Goal: Navigation & Orientation: Find specific page/section

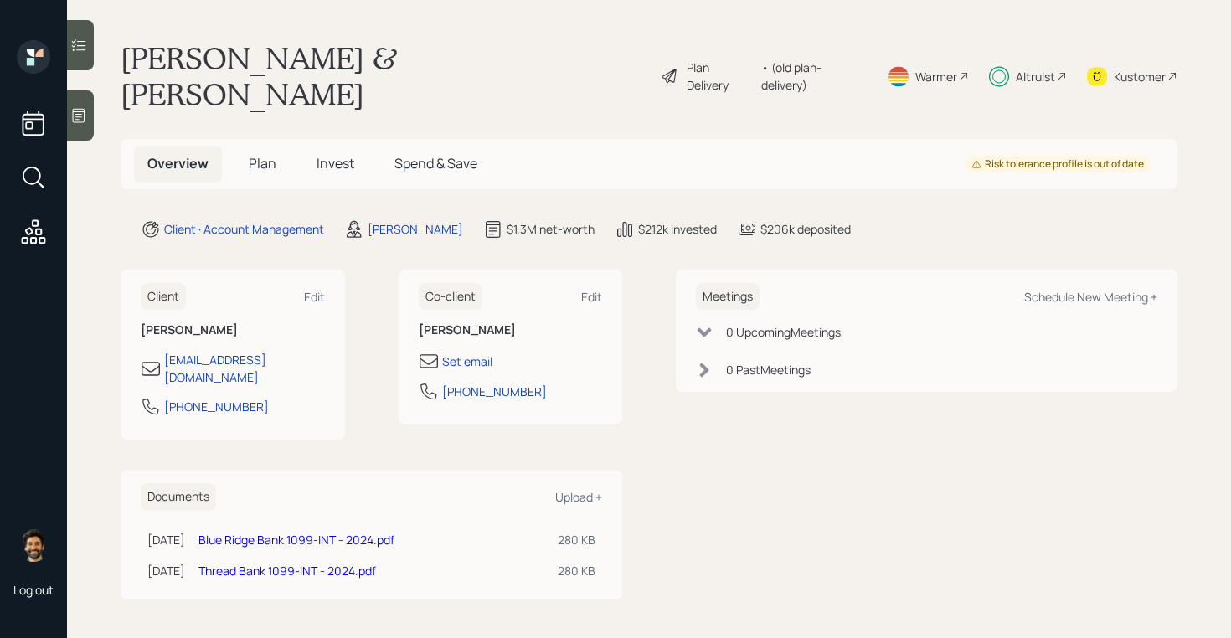
click at [316, 154] on span "Invest" at bounding box center [335, 163] width 38 height 18
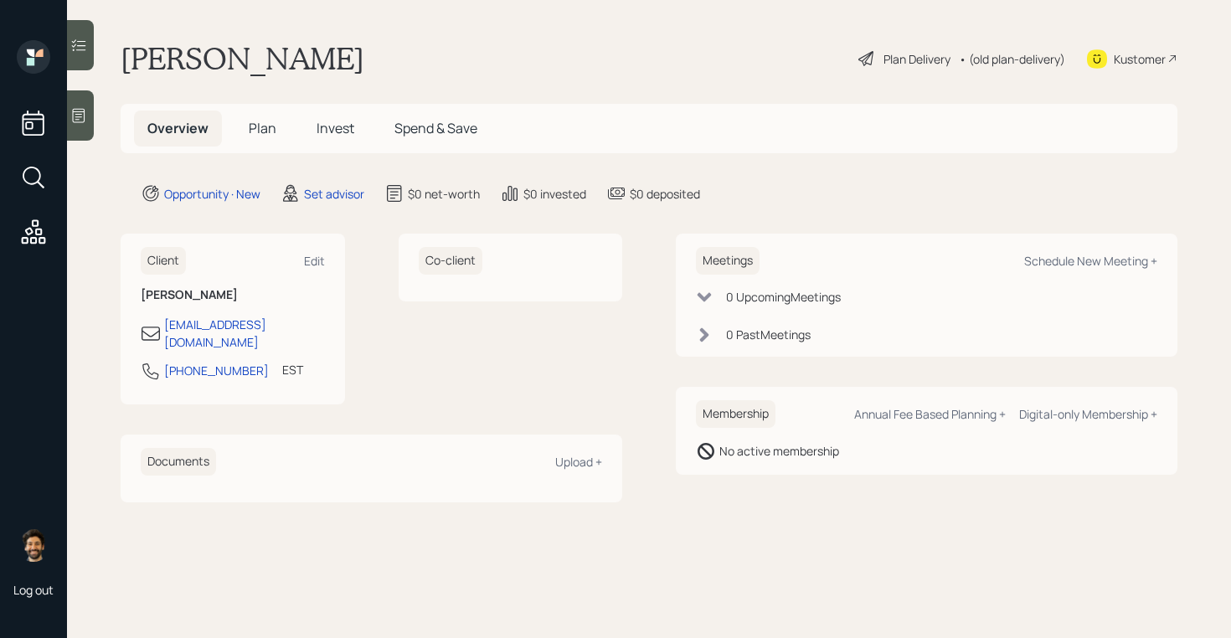
click at [316, 121] on span "Invest" at bounding box center [335, 128] width 38 height 18
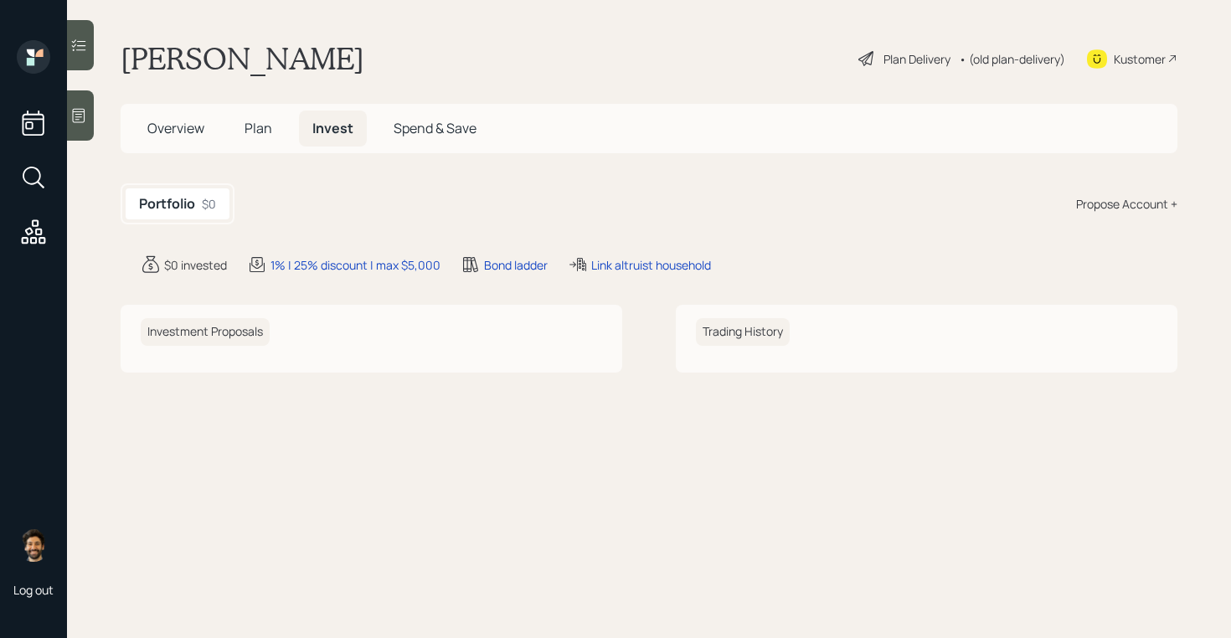
click at [265, 131] on span "Plan" at bounding box center [258, 128] width 28 height 18
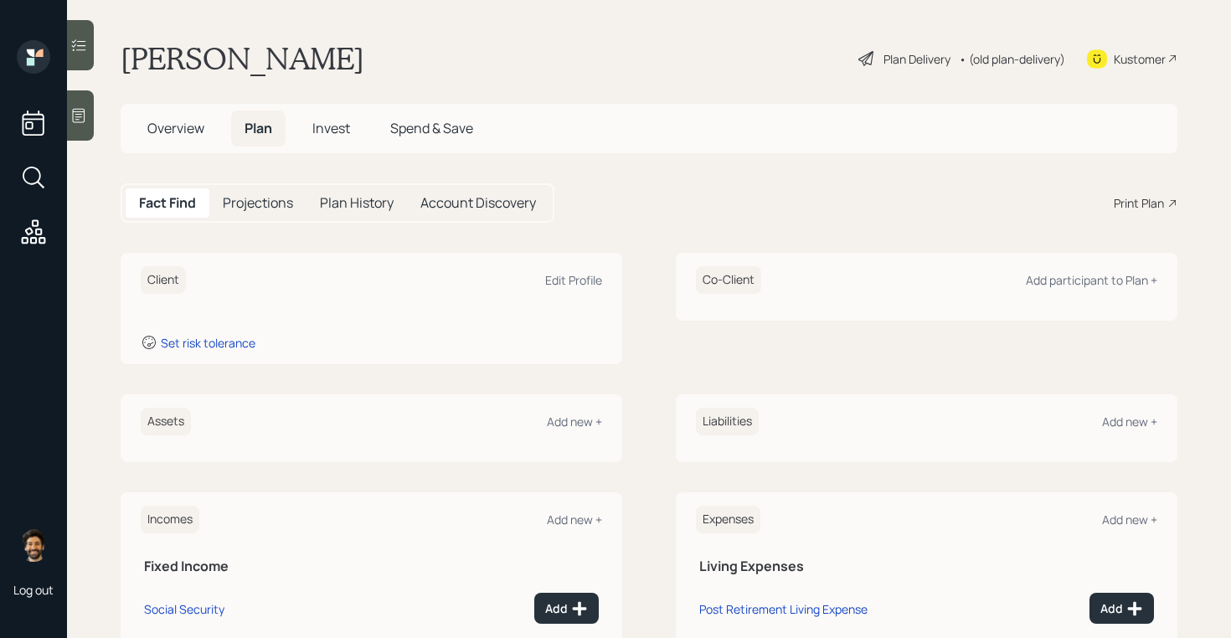
click at [195, 125] on span "Overview" at bounding box center [175, 128] width 57 height 18
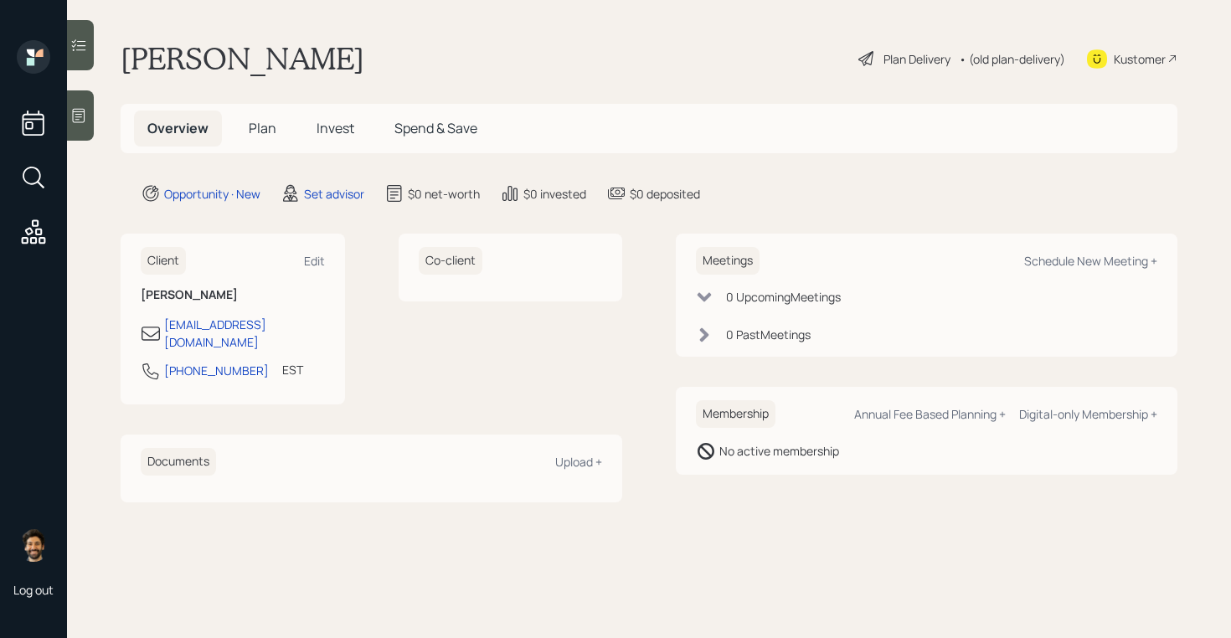
click at [93, 118] on div at bounding box center [80, 115] width 27 height 50
